Goal: Task Accomplishment & Management: Complete application form

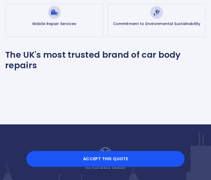
scroll to position [365, 0]
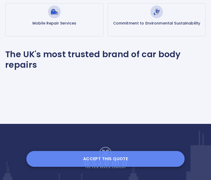
click at [108, 154] on button "Accept this Quote" at bounding box center [105, 159] width 158 height 16
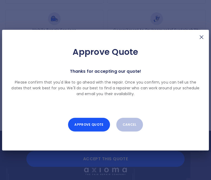
scroll to position [356, 0]
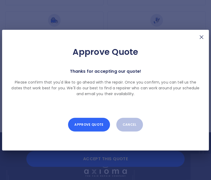
click at [87, 122] on button "Approve Quote" at bounding box center [89, 125] width 42 height 14
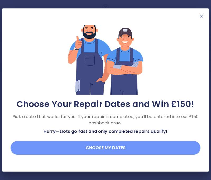
click at [109, 146] on button "Choose my dates" at bounding box center [106, 148] width 190 height 14
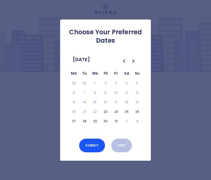
drag, startPoint x: 106, startPoint y: 110, endPoint x: 114, endPoint y: 110, distance: 8.2
click at [114, 110] on tr "20 21 22 23 24 25 26" at bounding box center [106, 111] width 74 height 9
click at [105, 110] on button "23" at bounding box center [105, 111] width 8 height 7
click at [116, 110] on button "24" at bounding box center [116, 111] width 8 height 7
click at [73, 119] on button "27" at bounding box center [74, 121] width 8 height 7
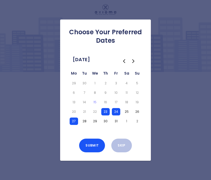
click at [83, 119] on button "28" at bounding box center [84, 121] width 8 height 7
click at [95, 119] on button "29" at bounding box center [95, 121] width 8 height 7
click at [106, 119] on button "30" at bounding box center [105, 121] width 8 height 7
click at [116, 120] on button "31" at bounding box center [116, 121] width 8 height 7
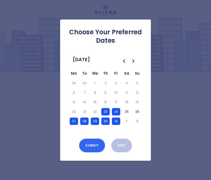
click at [92, 142] on button "Submit" at bounding box center [92, 146] width 26 height 14
